Goal: Complete application form

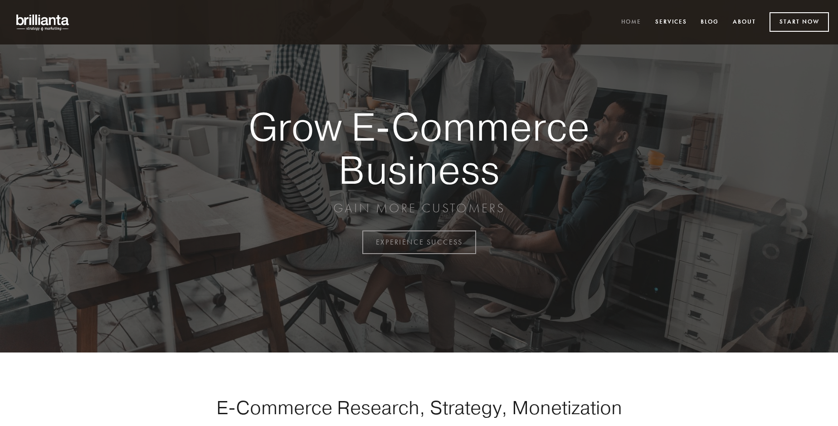
scroll to position [2377, 0]
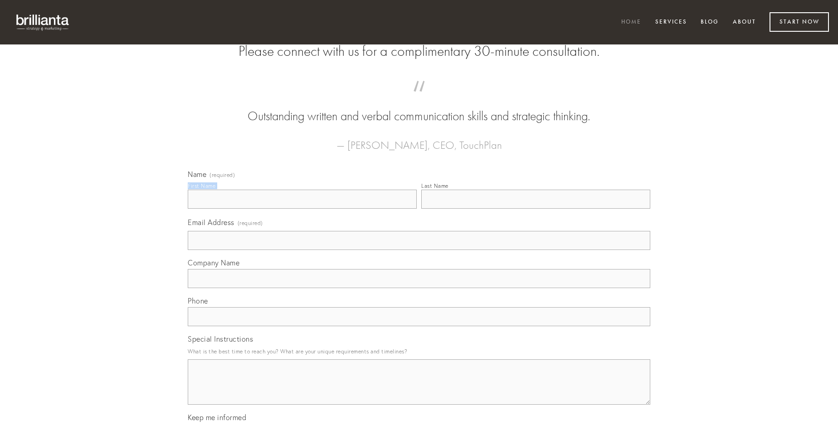
type input "[PERSON_NAME]"
click at [536, 209] on input "Last Name" at bounding box center [535, 199] width 229 height 19
type input "[PERSON_NAME]"
click at [419, 250] on input "Email Address (required)" at bounding box center [419, 240] width 463 height 19
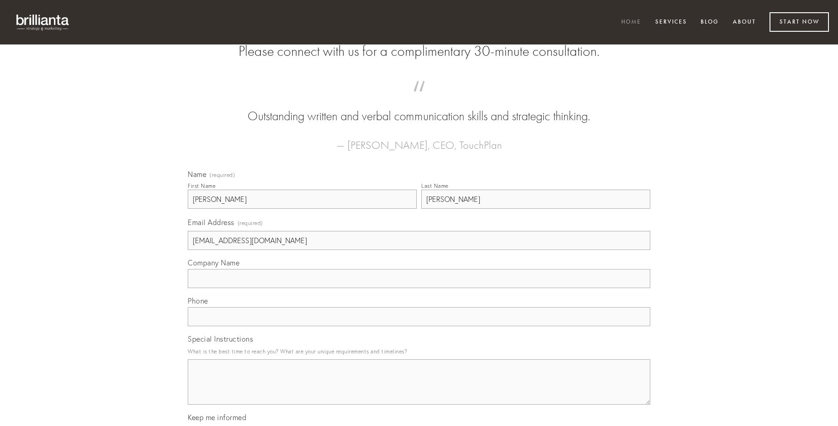
type input "[EMAIL_ADDRESS][DOMAIN_NAME]"
click at [419, 288] on input "Company Name" at bounding box center [419, 278] width 463 height 19
type input "dicta"
click at [419, 326] on input "text" at bounding box center [419, 316] width 463 height 19
click at [419, 390] on textarea "Special Instructions" at bounding box center [419, 381] width 463 height 45
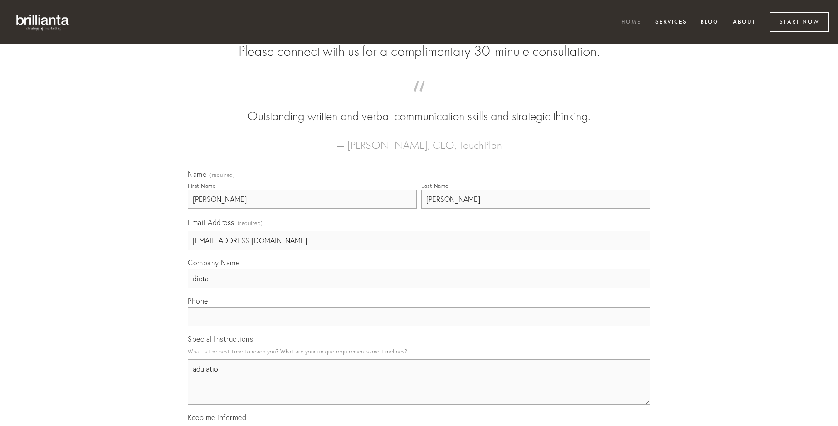
type textarea "adulatio"
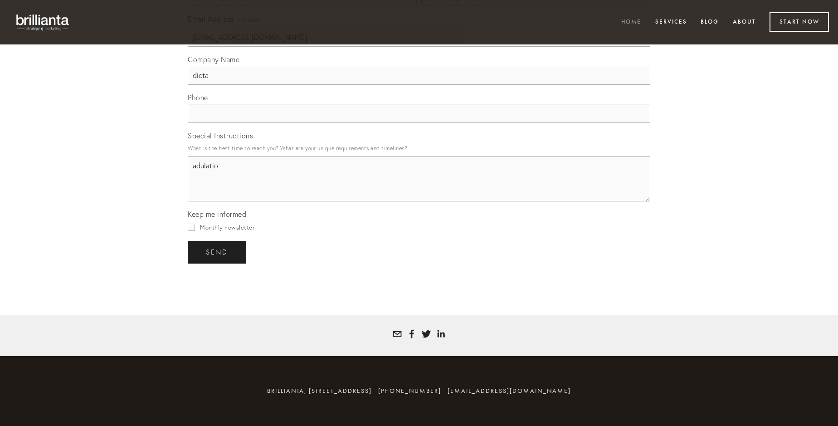
click at [218, 252] on span "send" at bounding box center [217, 252] width 22 height 8
